Goal: Information Seeking & Learning: Learn about a topic

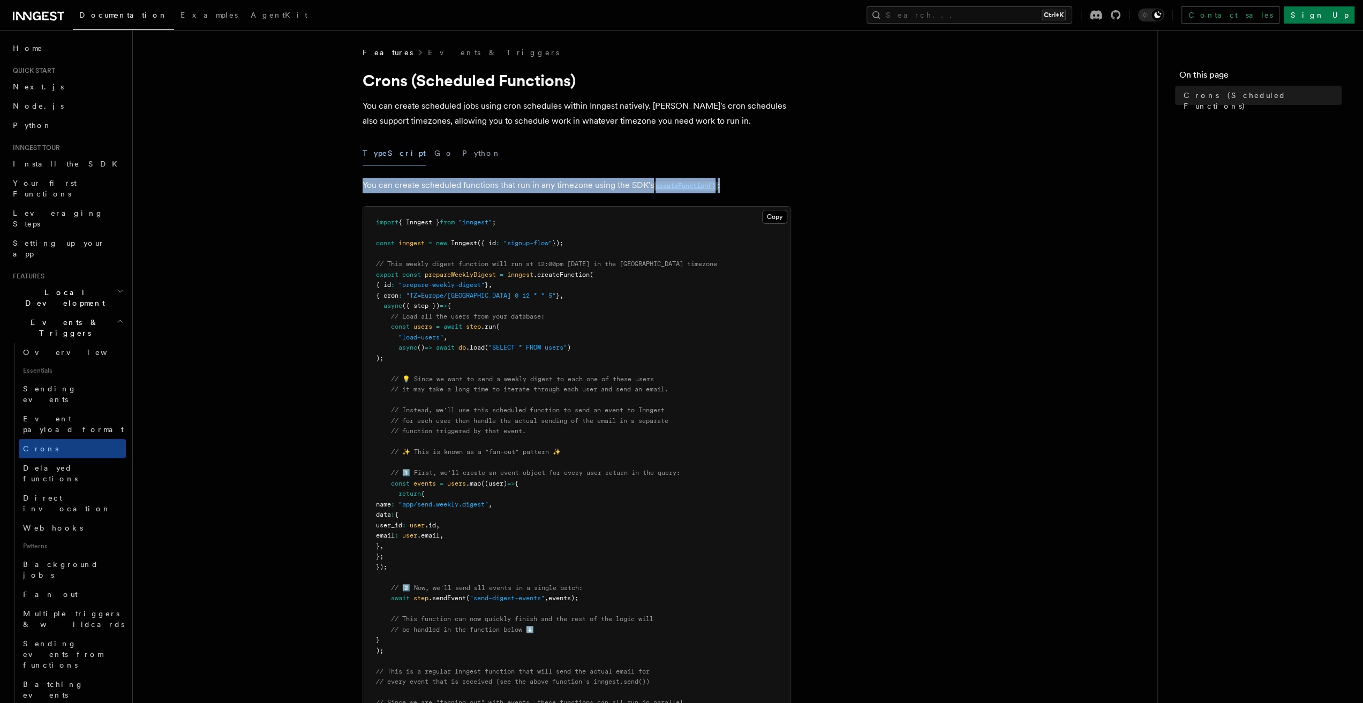
drag, startPoint x: 367, startPoint y: 187, endPoint x: 736, endPoint y: 187, distance: 368.9
click at [736, 187] on article "Features Events & Triggers Crons (Scheduled Functions) You can create scheduled…" at bounding box center [645, 611] width 990 height 1128
click at [736, 187] on p "You can create scheduled functions that run in any timezone using the SDK's cre…" at bounding box center [577, 186] width 428 height 16
drag, startPoint x: 736, startPoint y: 187, endPoint x: 348, endPoint y: 189, distance: 387.7
click at [348, 189] on article "Features Events & Triggers Crons (Scheduled Functions) You can create scheduled…" at bounding box center [645, 611] width 990 height 1128
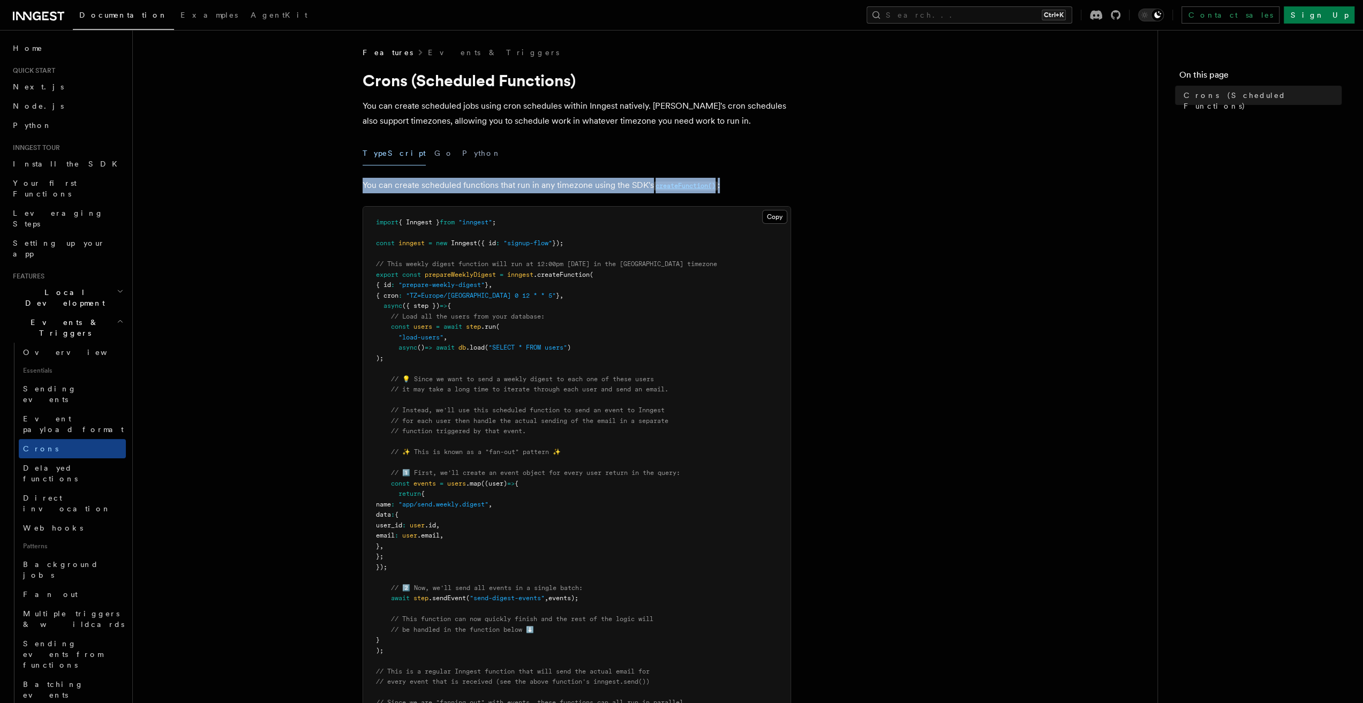
click at [348, 189] on article "Features Events & Triggers Crons (Scheduled Functions) You can create scheduled…" at bounding box center [645, 611] width 990 height 1128
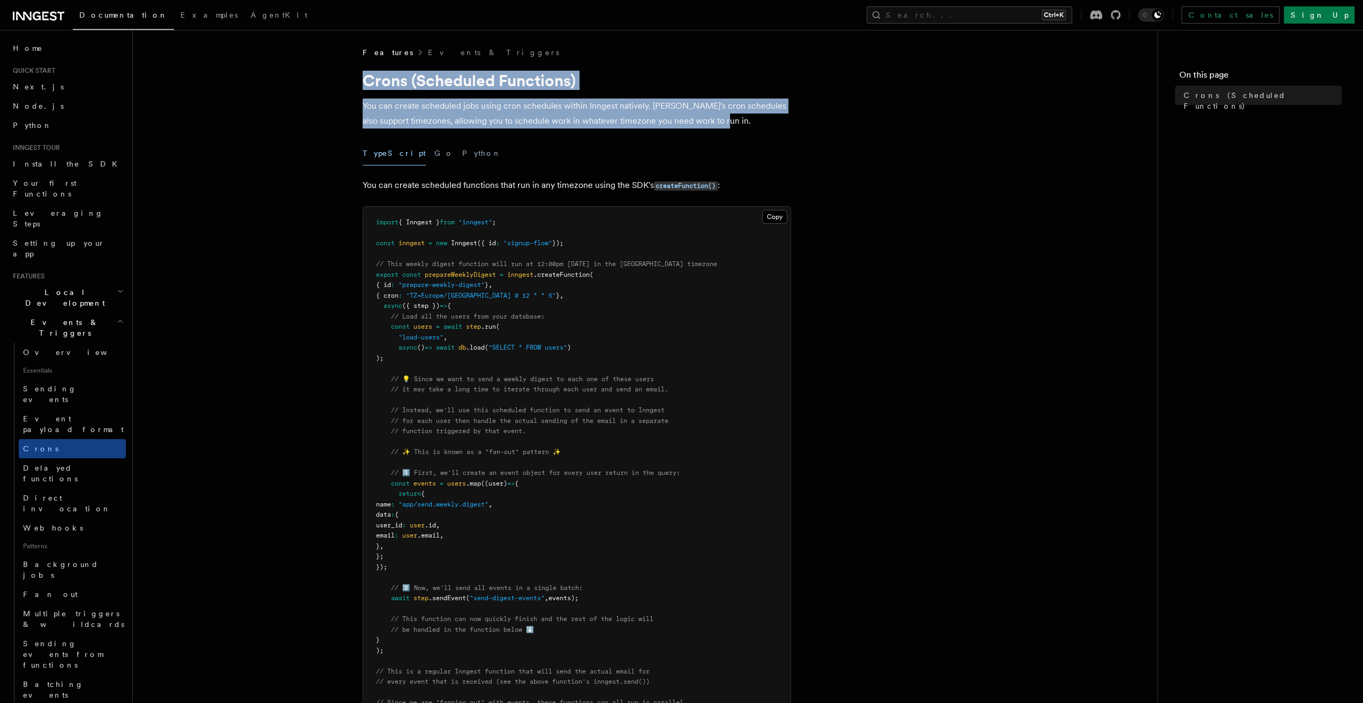
drag, startPoint x: 362, startPoint y: 82, endPoint x: 732, endPoint y: 125, distance: 372.5
click at [732, 125] on article "Features Events & Triggers Crons (Scheduled Functions) You can create scheduled…" at bounding box center [645, 611] width 990 height 1128
click at [732, 125] on p "You can create scheduled jobs using cron schedules within Inngest natively. [PE…" at bounding box center [577, 114] width 428 height 30
drag, startPoint x: 732, startPoint y: 125, endPoint x: 342, endPoint y: 65, distance: 394.9
click at [342, 65] on article "Features Events & Triggers Crons (Scheduled Functions) You can create scheduled…" at bounding box center [645, 611] width 990 height 1128
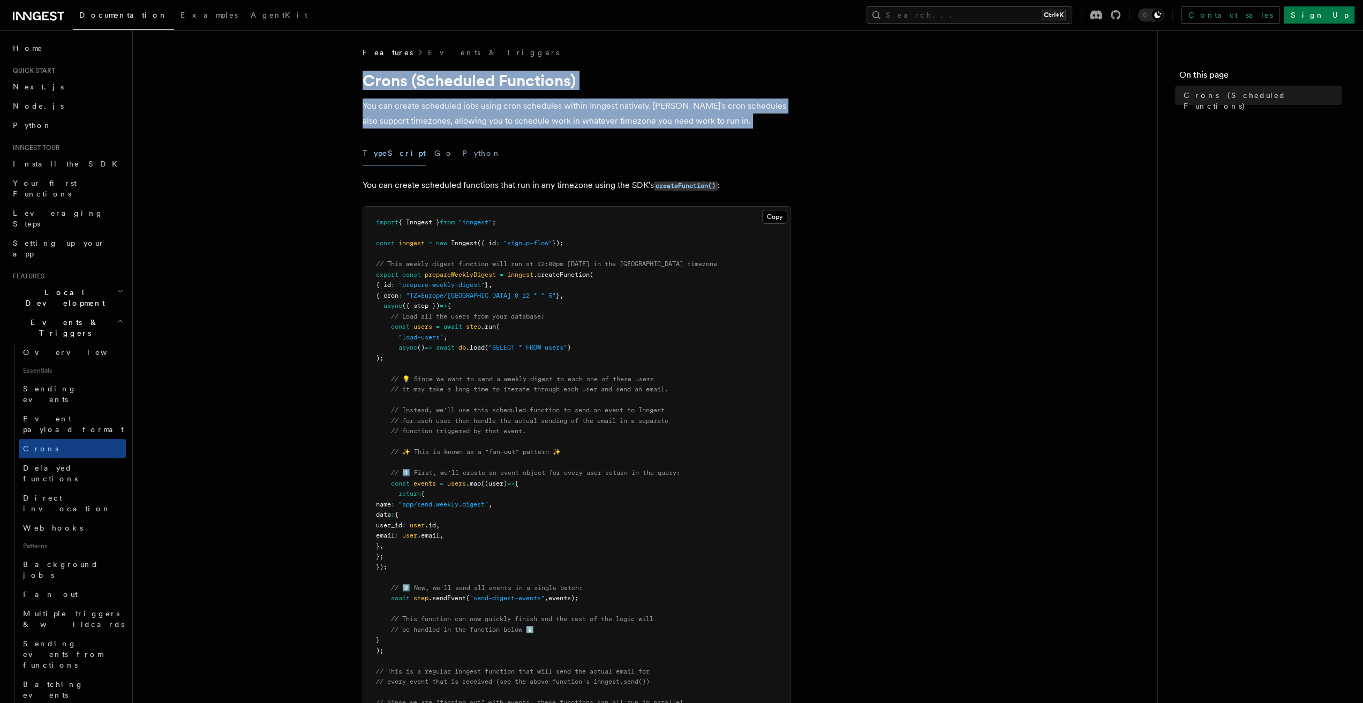
click at [334, 69] on article "Features Events & Triggers Crons (Scheduled Functions) You can create scheduled…" at bounding box center [645, 611] width 990 height 1128
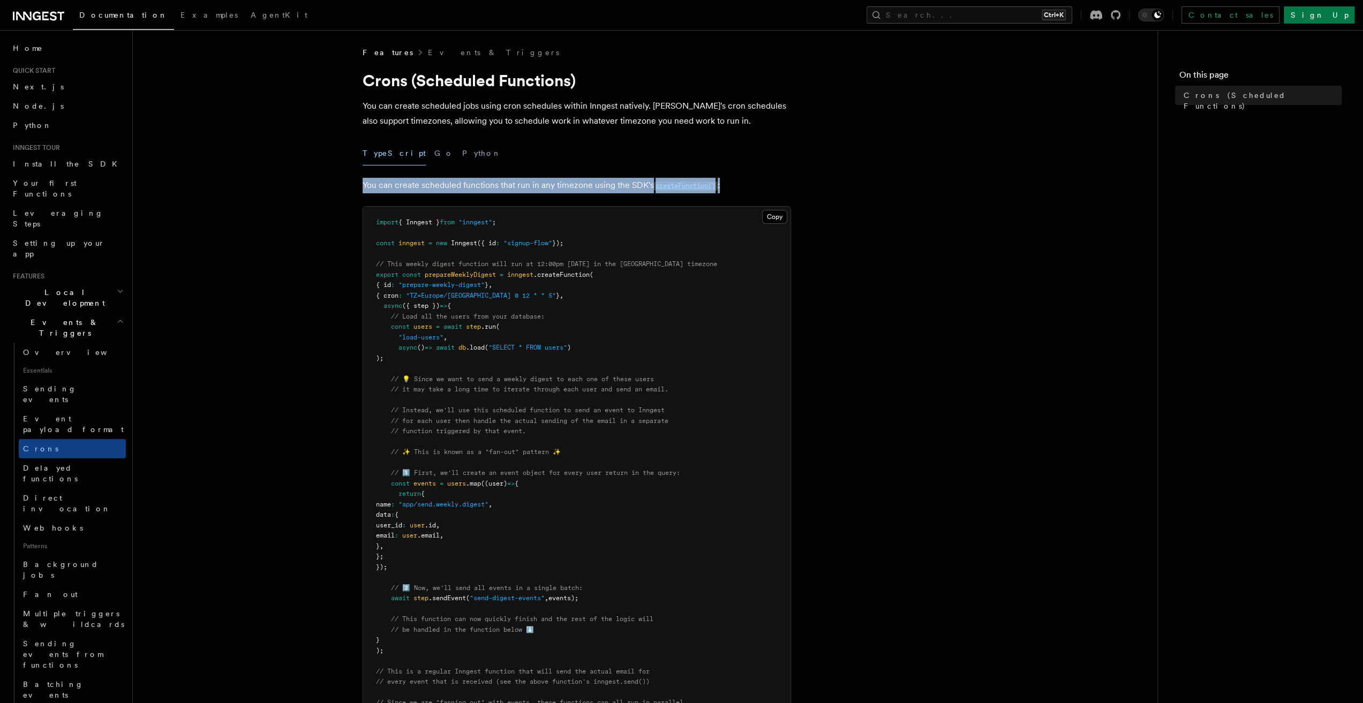
drag, startPoint x: 361, startPoint y: 184, endPoint x: 727, endPoint y: 174, distance: 365.9
click at [727, 174] on article "Features Events & Triggers Crons (Scheduled Functions) You can create scheduled…" at bounding box center [645, 611] width 990 height 1128
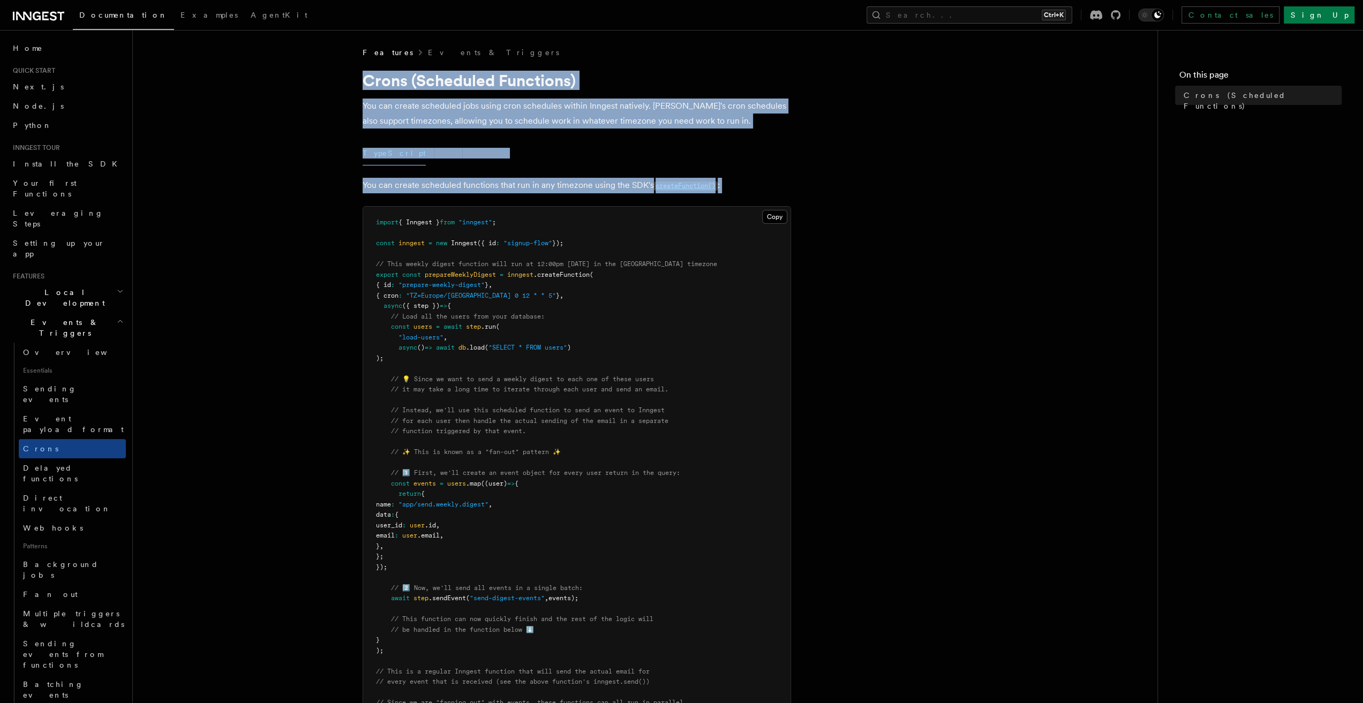
drag, startPoint x: 727, startPoint y: 174, endPoint x: 346, endPoint y: 81, distance: 391.4
click at [346, 81] on article "Features Events & Triggers Crons (Scheduled Functions) You can create scheduled…" at bounding box center [645, 611] width 990 height 1128
drag, startPoint x: 346, startPoint y: 81, endPoint x: 725, endPoint y: 179, distance: 391.2
click at [725, 179] on article "Features Events & Triggers Crons (Scheduled Functions) You can create scheduled…" at bounding box center [645, 611] width 990 height 1128
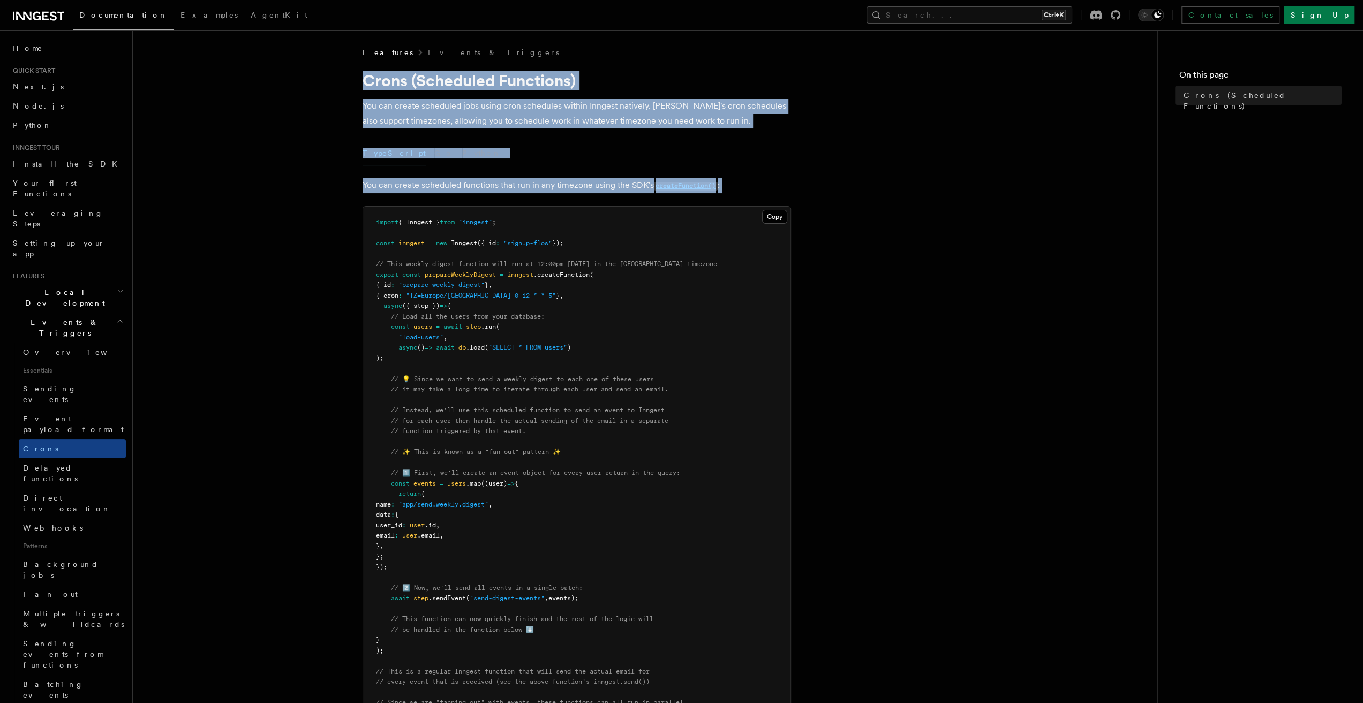
click at [725, 179] on p "You can create scheduled functions that run in any timezone using the SDK's cre…" at bounding box center [577, 186] width 428 height 16
drag, startPoint x: 725, startPoint y: 179, endPoint x: 349, endPoint y: 82, distance: 388.9
click at [349, 82] on article "Features Events & Triggers Crons (Scheduled Functions) You can create scheduled…" at bounding box center [645, 611] width 990 height 1128
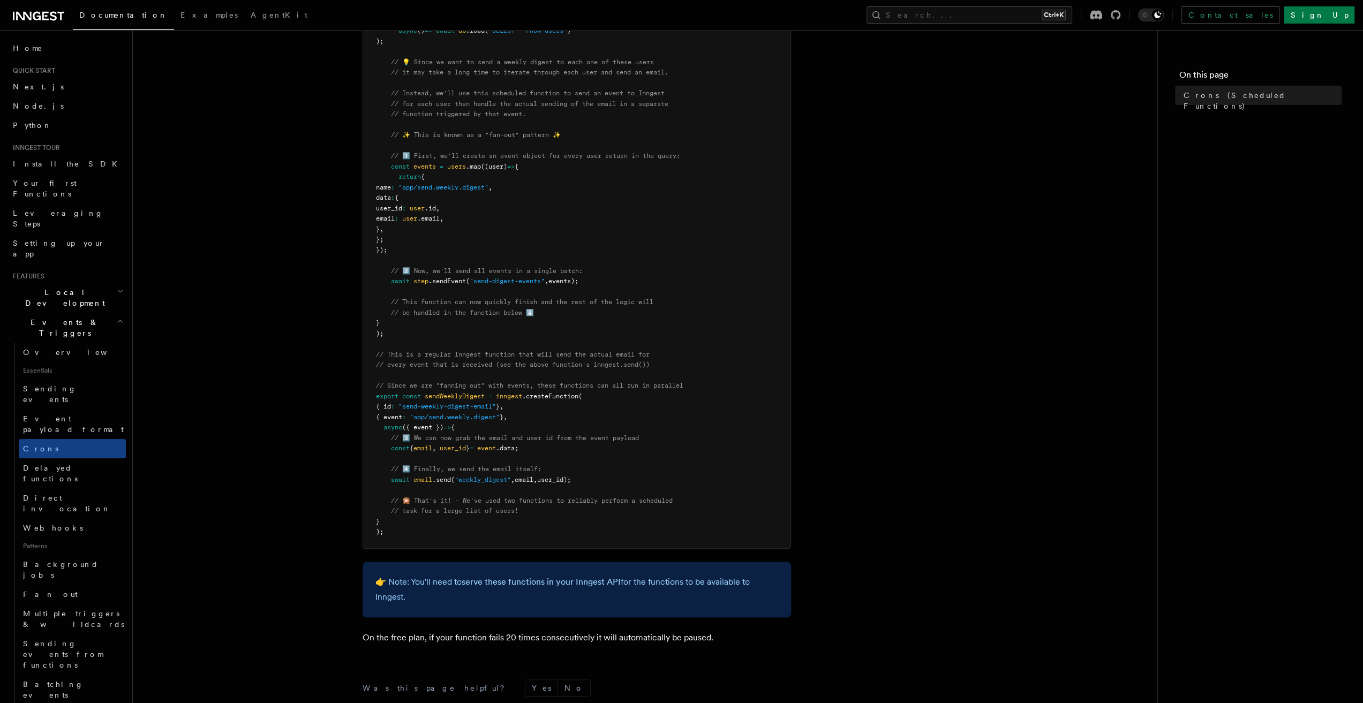
scroll to position [375, 0]
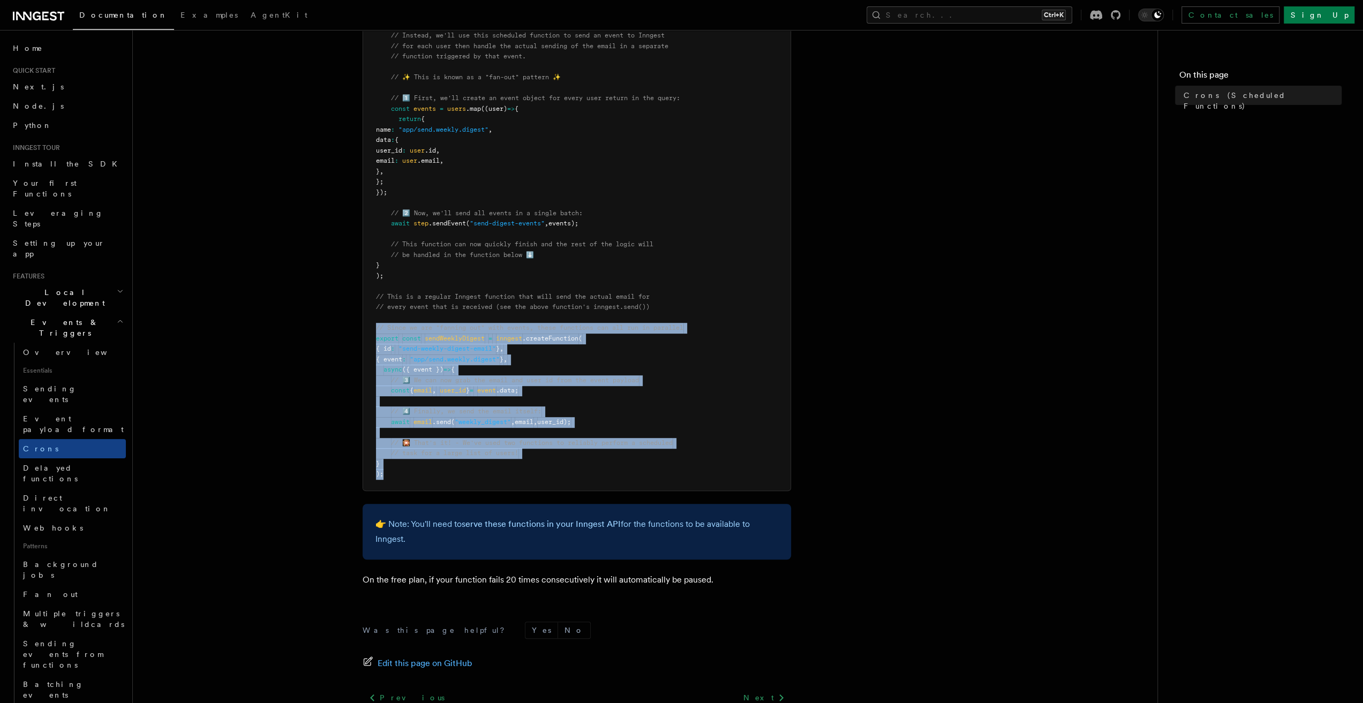
drag, startPoint x: 385, startPoint y: 471, endPoint x: 365, endPoint y: 325, distance: 147.6
click at [365, 325] on pre "import { Inngest } from "inngest" ; const inngest = new Inngest ({ id : "signup…" at bounding box center [576, 161] width 427 height 659
drag, startPoint x: 373, startPoint y: 297, endPoint x: 409, endPoint y: 470, distance: 176.1
click at [409, 470] on pre "import { Inngest } from "inngest" ; const inngest = new Inngest ({ id : "signup…" at bounding box center [576, 161] width 427 height 659
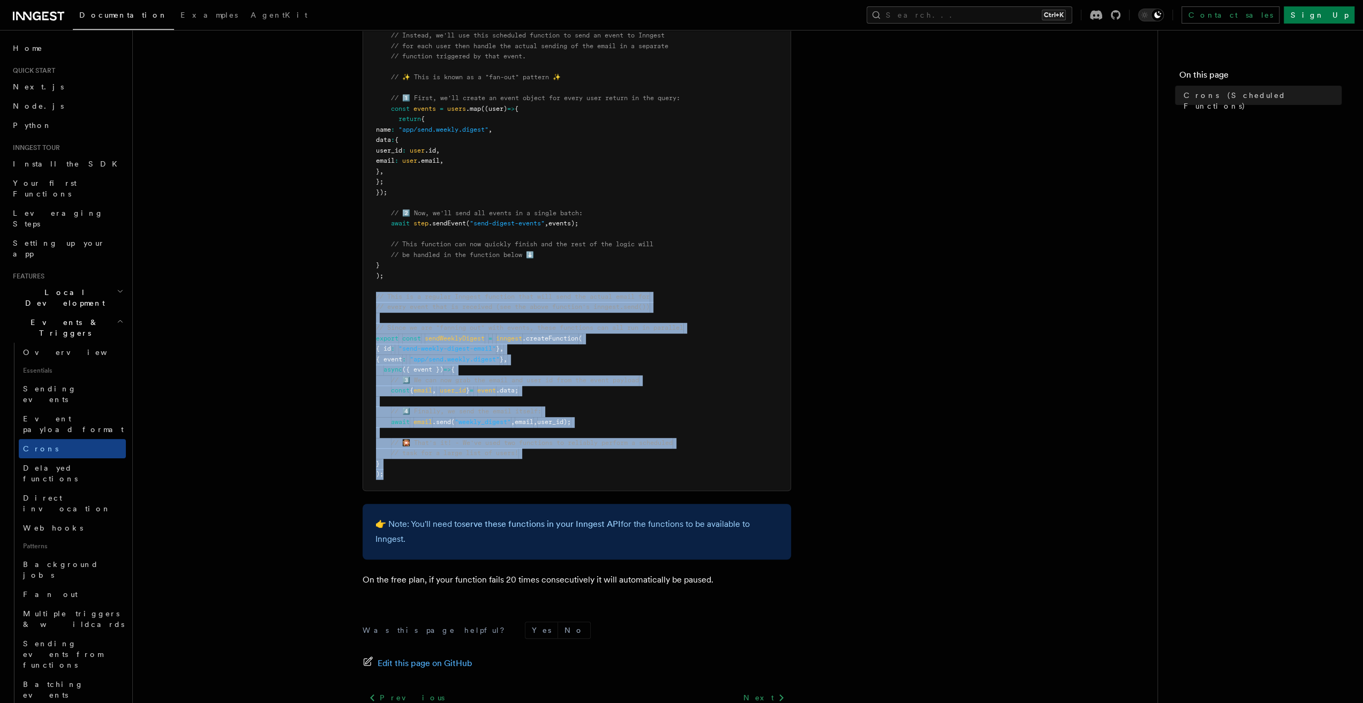
click at [409, 470] on pre "import { Inngest } from "inngest" ; const inngest = new Inngest ({ id : "signup…" at bounding box center [576, 161] width 427 height 659
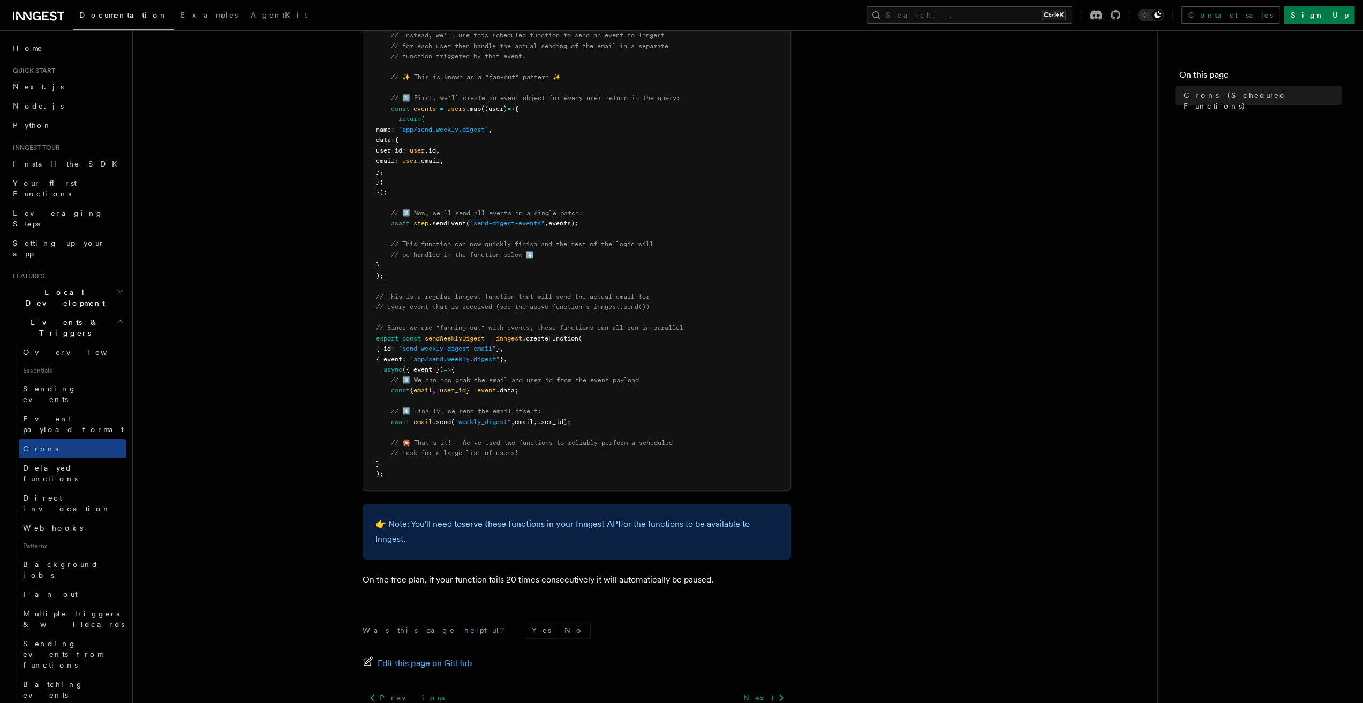
drag, startPoint x: 405, startPoint y: 463, endPoint x: 374, endPoint y: 328, distance: 138.6
click at [374, 328] on pre "import { Inngest } from "inngest" ; const inngest = new Inngest ({ id : "signup…" at bounding box center [576, 161] width 427 height 659
drag, startPoint x: 374, startPoint y: 328, endPoint x: 399, endPoint y: 462, distance: 136.3
click at [399, 462] on pre "import { Inngest } from "inngest" ; const inngest = new Inngest ({ id : "signup…" at bounding box center [576, 161] width 427 height 659
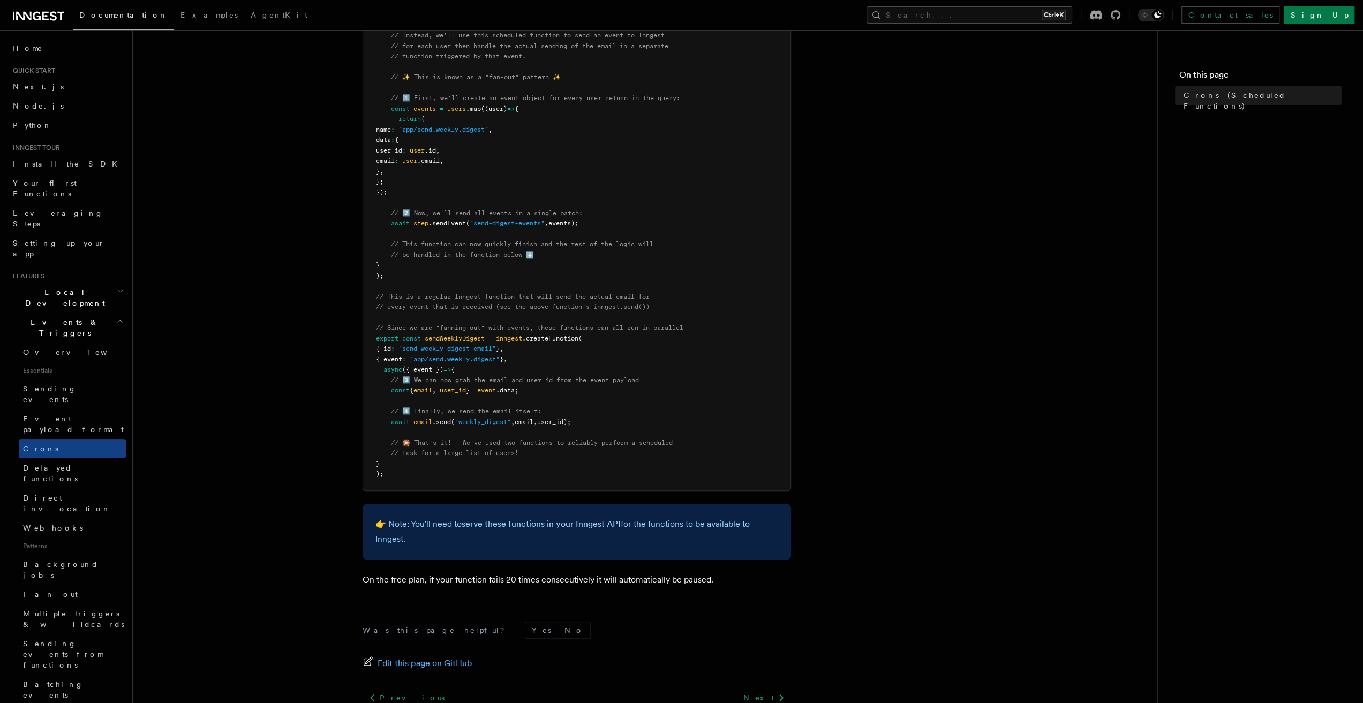
click at [399, 462] on pre "import { Inngest } from "inngest" ; const inngest = new Inngest ({ id : "signup…" at bounding box center [576, 161] width 427 height 659
click at [77, 518] on link "Webhooks" at bounding box center [72, 527] width 107 height 19
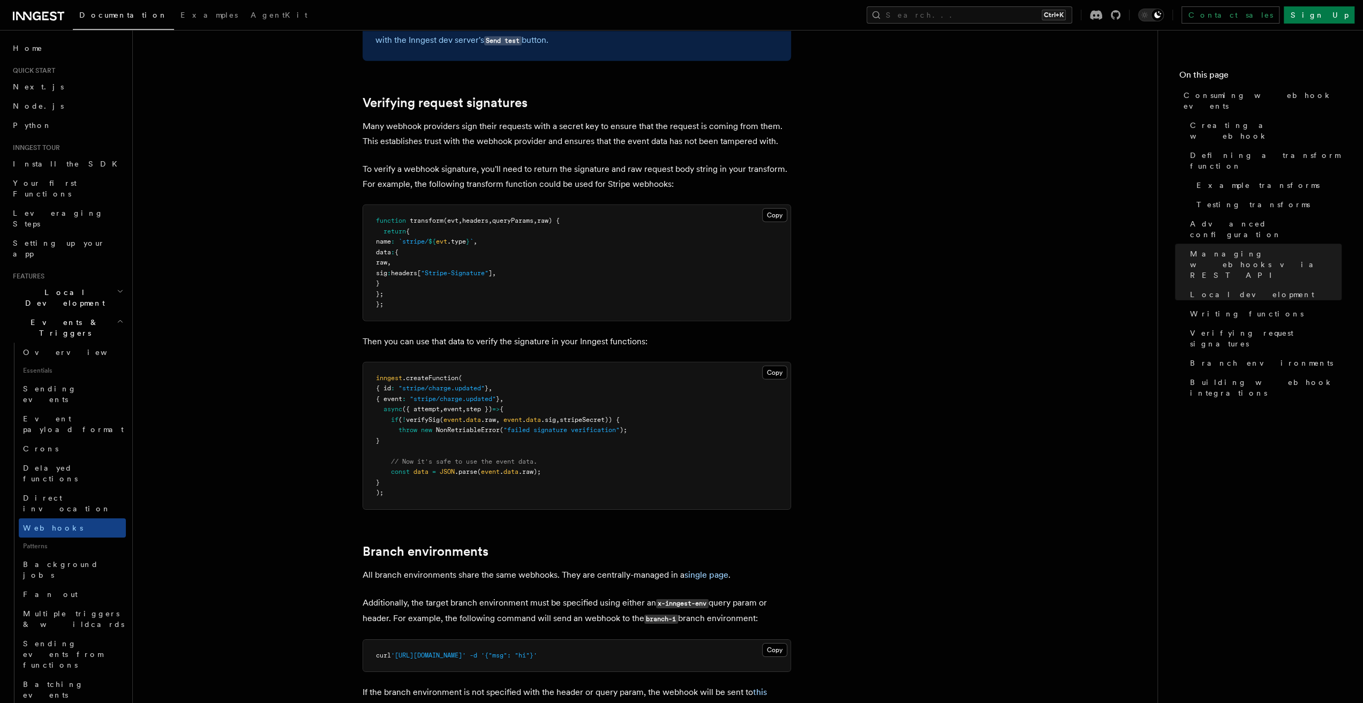
scroll to position [3320, 0]
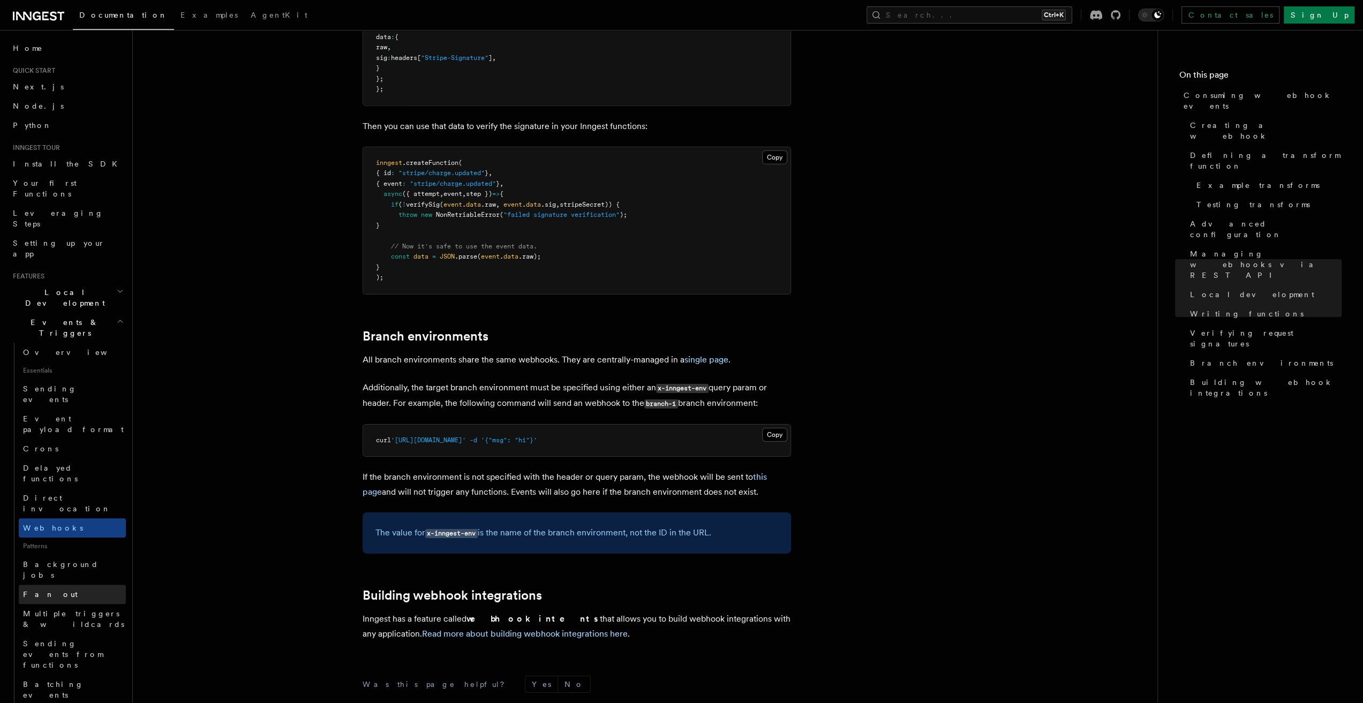
click at [38, 590] on span "Fan out" at bounding box center [50, 594] width 55 height 9
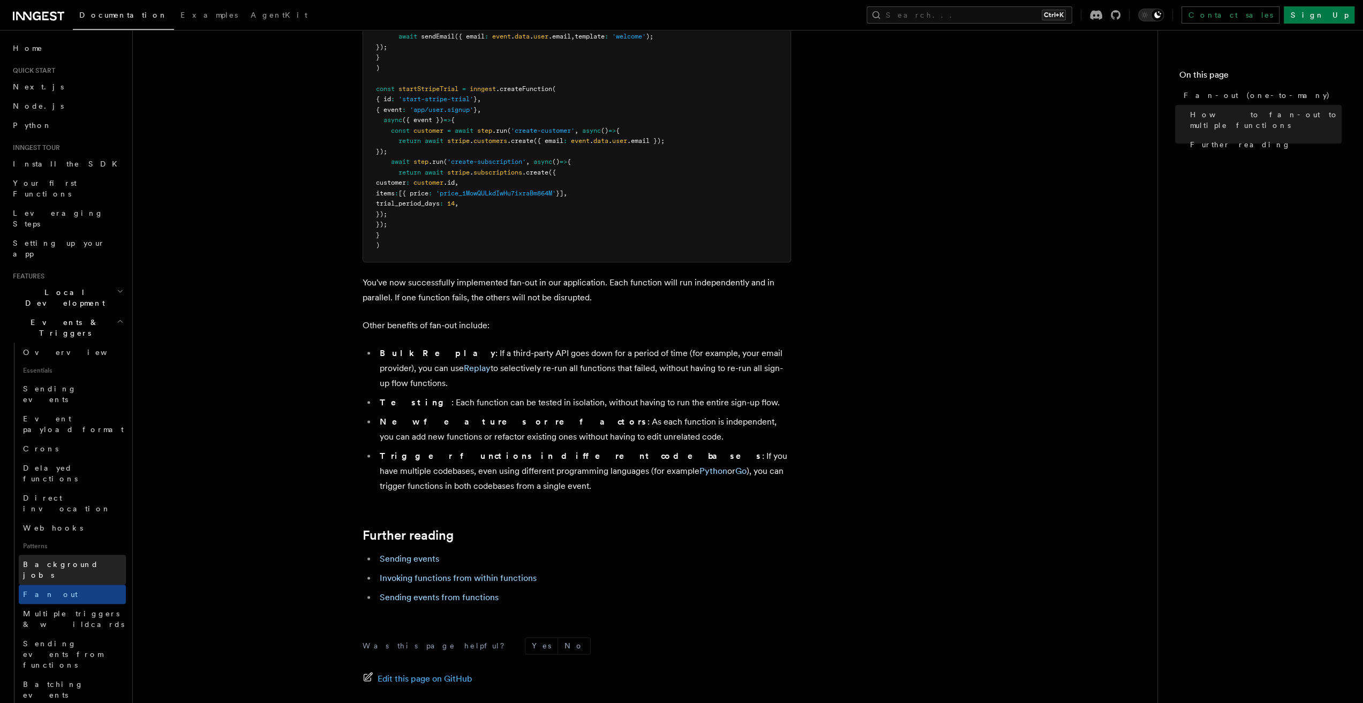
scroll to position [214, 0]
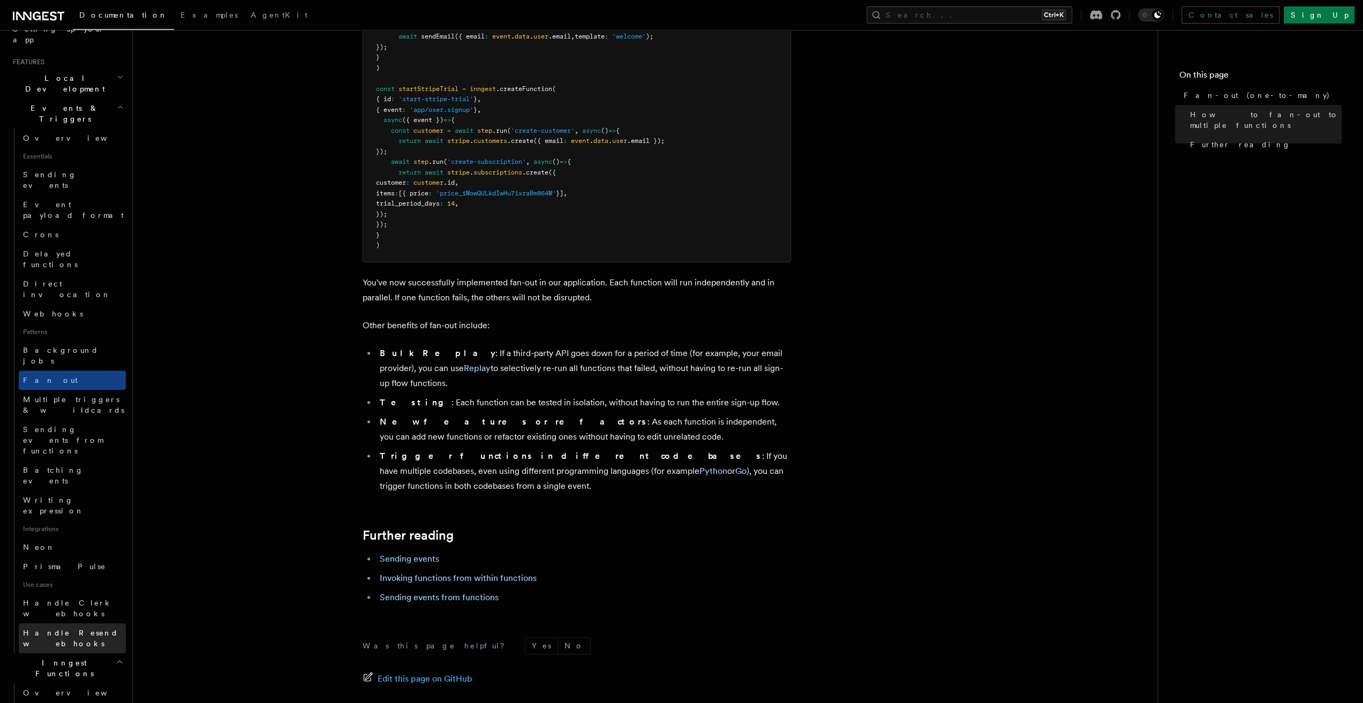
click at [86, 628] on span "Handle Resend webhooks" at bounding box center [74, 638] width 103 height 21
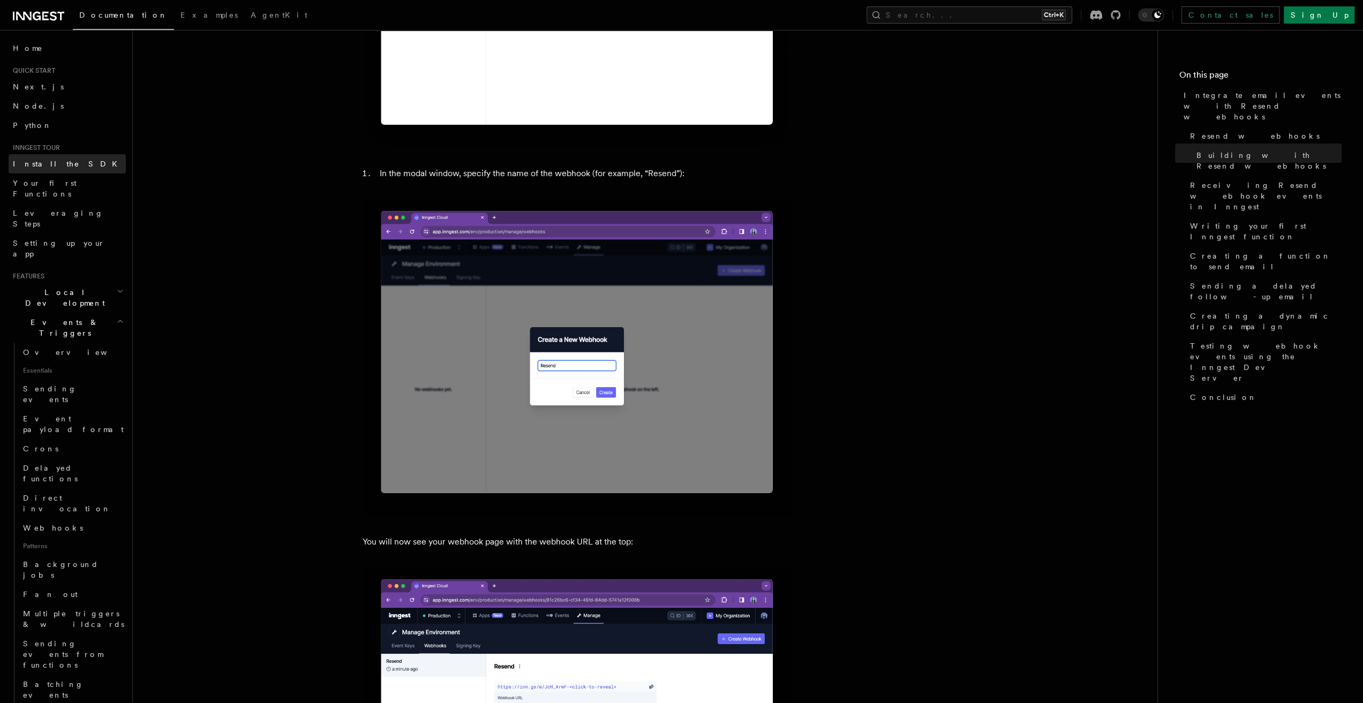
click at [56, 159] on span "Install the SDK" at bounding box center [68, 164] width 111 height 11
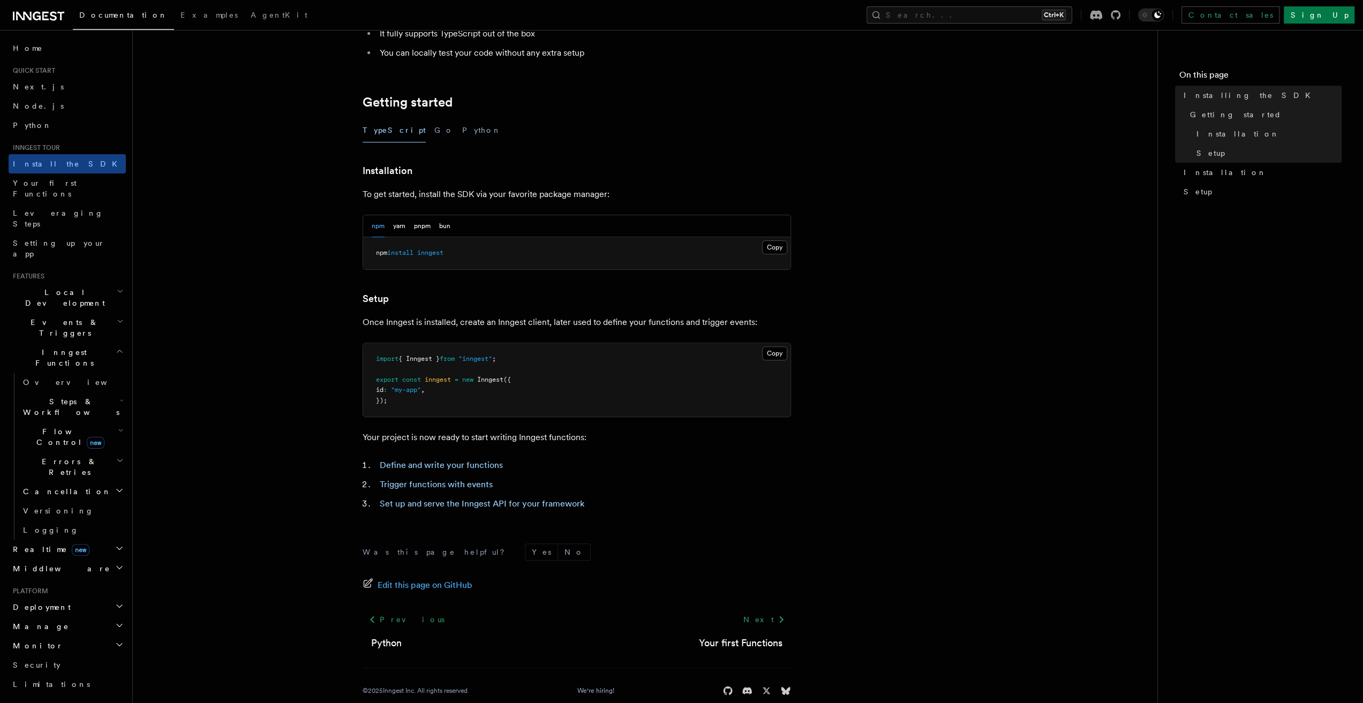
scroll to position [186, 0]
